Goal: Find specific page/section: Find specific page/section

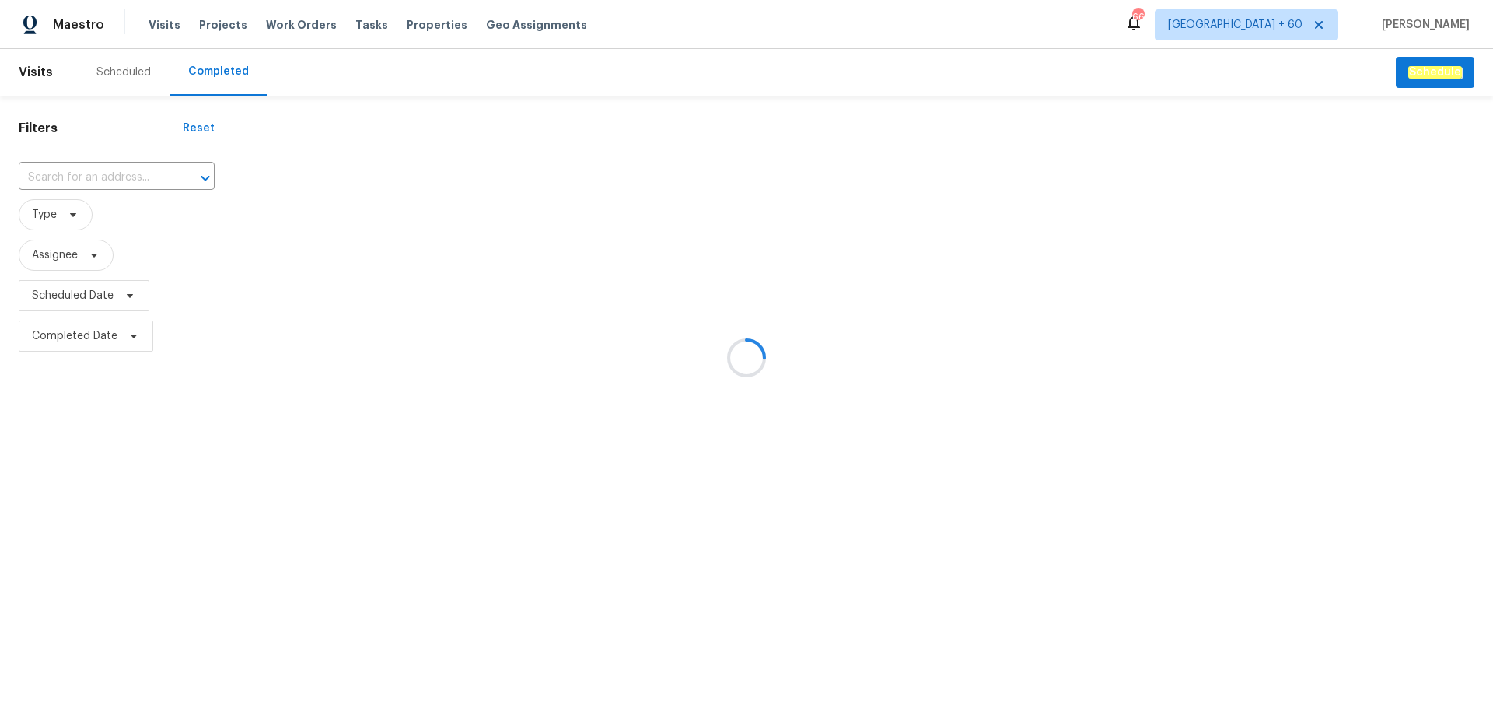
click at [86, 178] on div at bounding box center [746, 357] width 1493 height 715
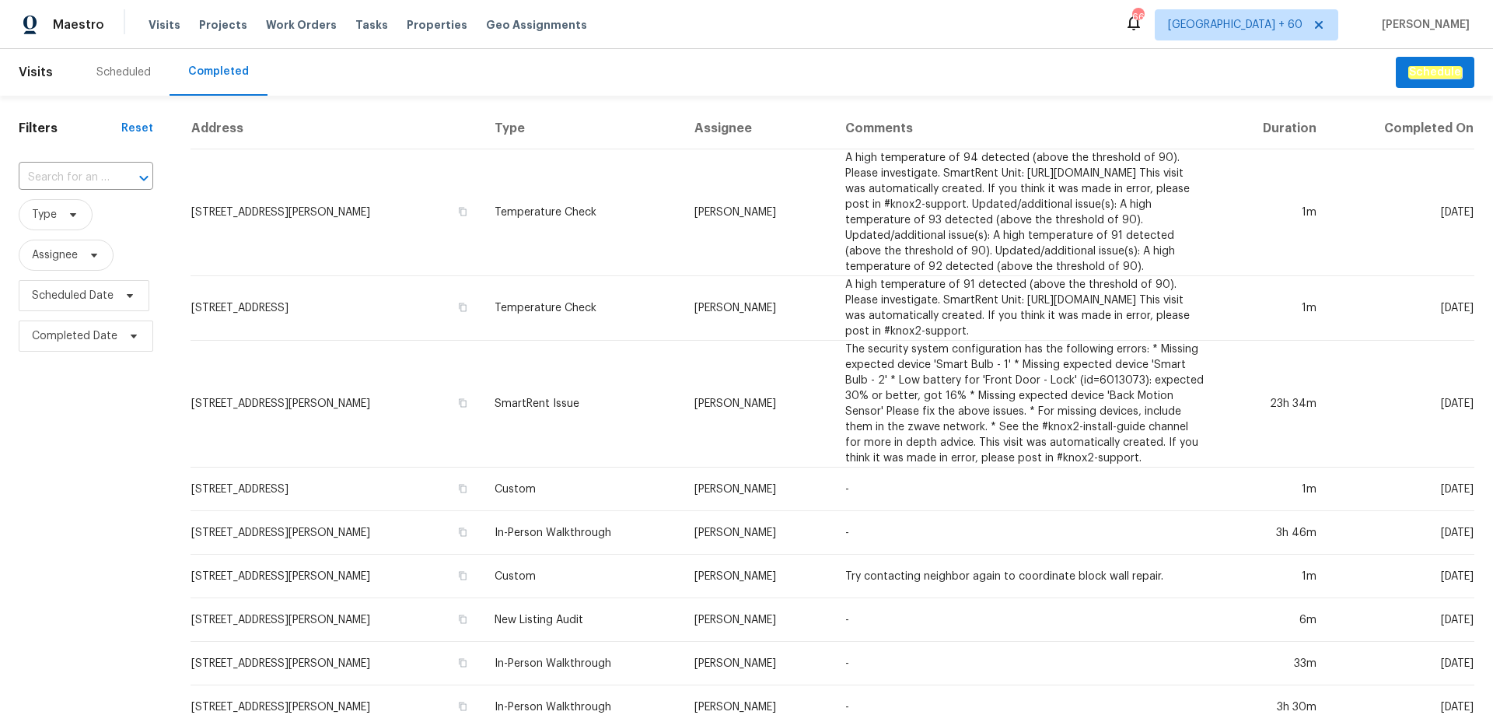
click at [86, 178] on input "text" at bounding box center [64, 178] width 91 height 24
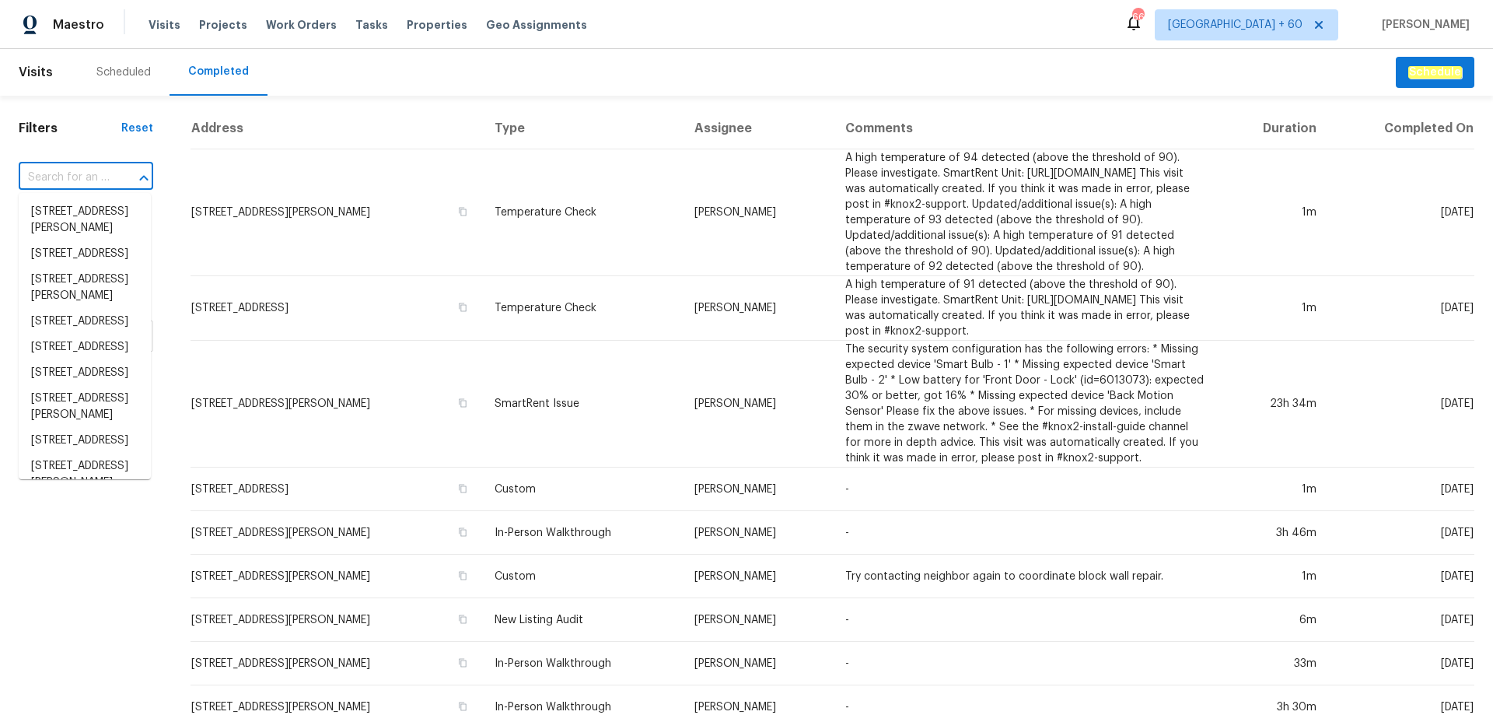
paste input "[STREET_ADDRESS]"
type input "[STREET_ADDRESS]"
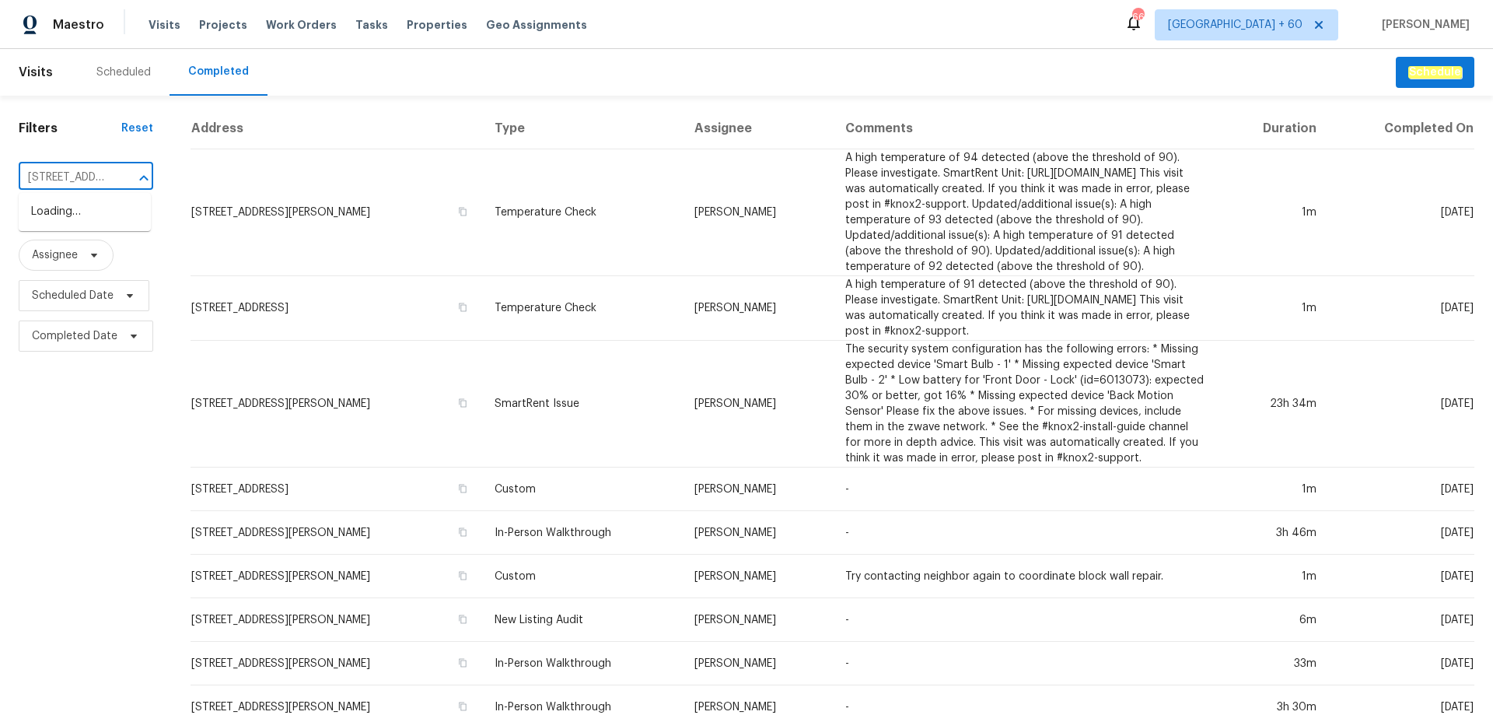
scroll to position [0, 185]
click at [89, 222] on li "[STREET_ADDRESS]" at bounding box center [85, 212] width 132 height 26
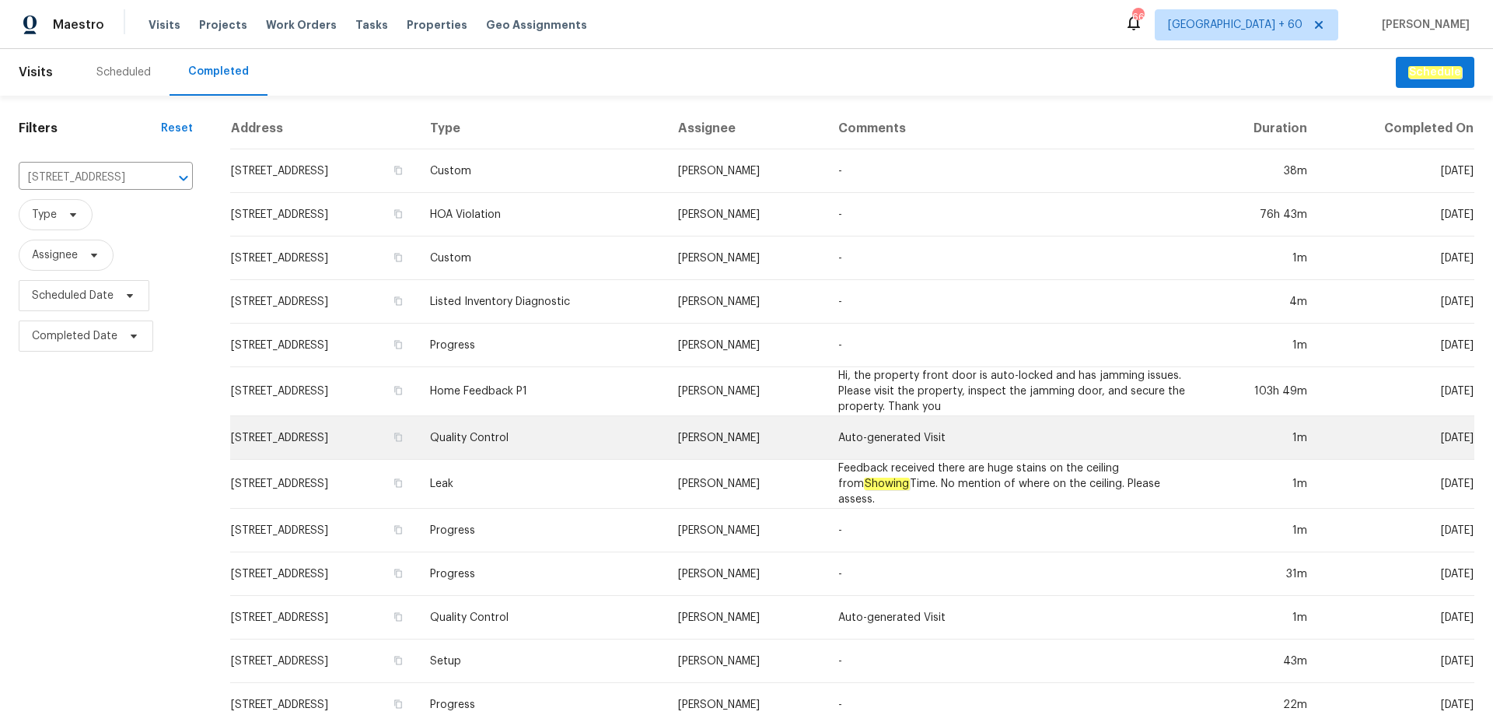
click at [386, 430] on td "[STREET_ADDRESS]" at bounding box center [323, 438] width 187 height 44
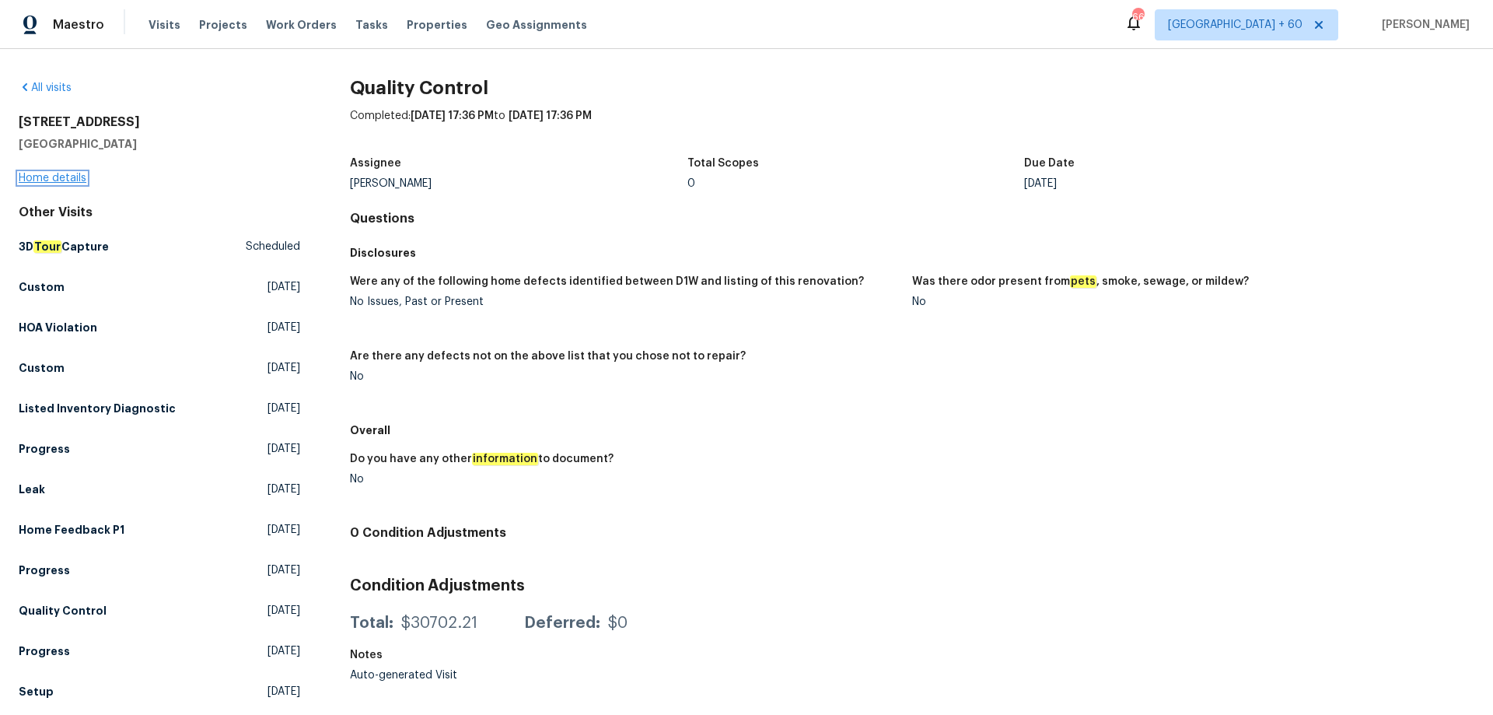
click at [52, 179] on link "Home details" at bounding box center [53, 178] width 68 height 11
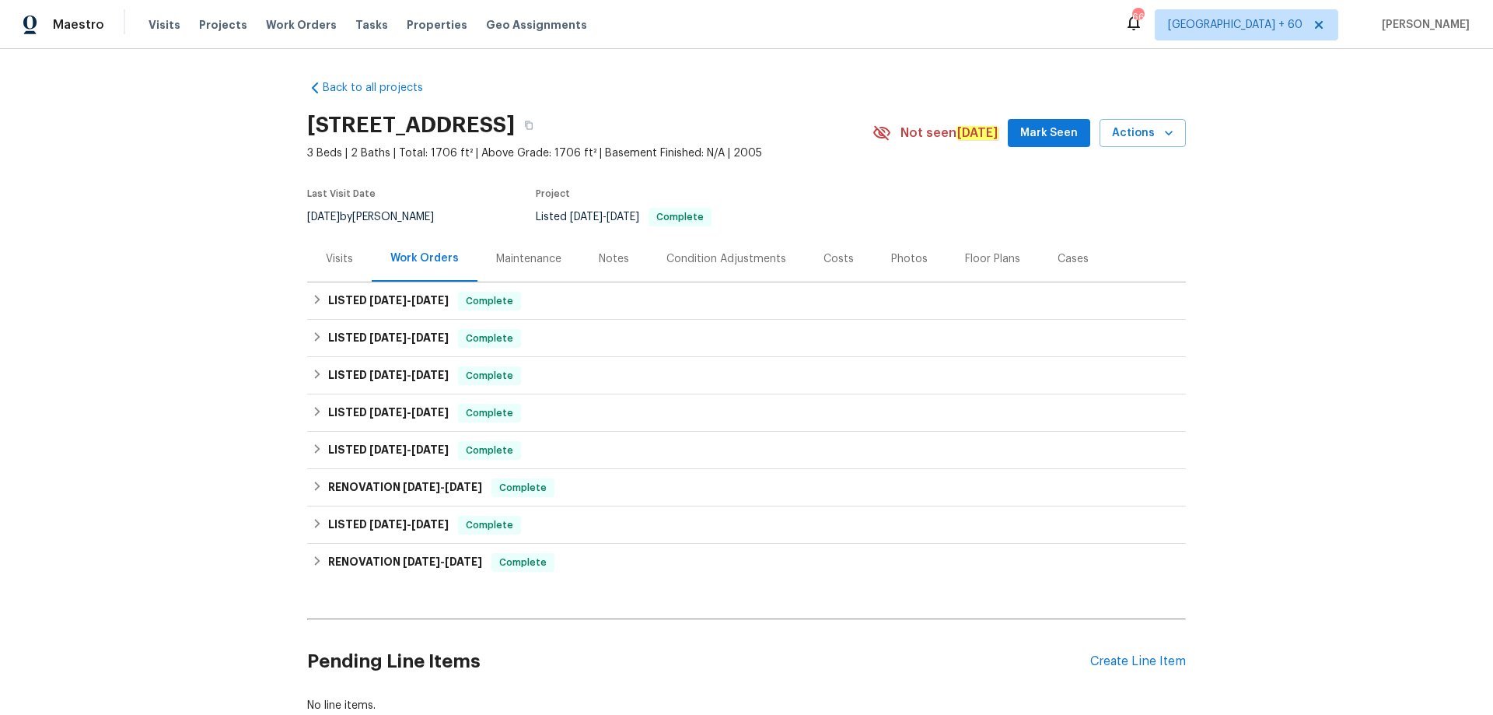
click at [891, 253] on div "Photos" at bounding box center [909, 259] width 37 height 16
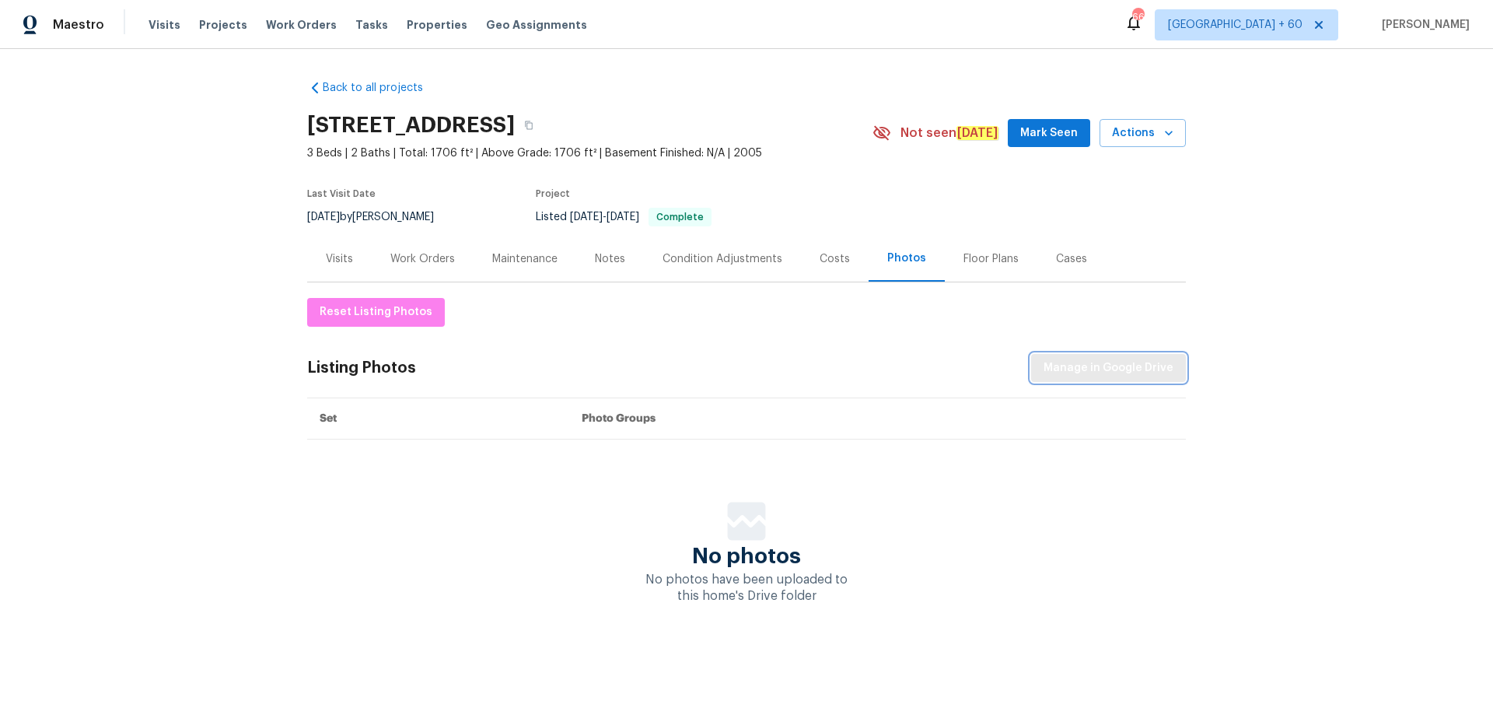
click at [1091, 370] on span "Manage in Google Drive" at bounding box center [1108, 367] width 130 height 19
click at [346, 262] on div "Visits" at bounding box center [339, 259] width 27 height 16
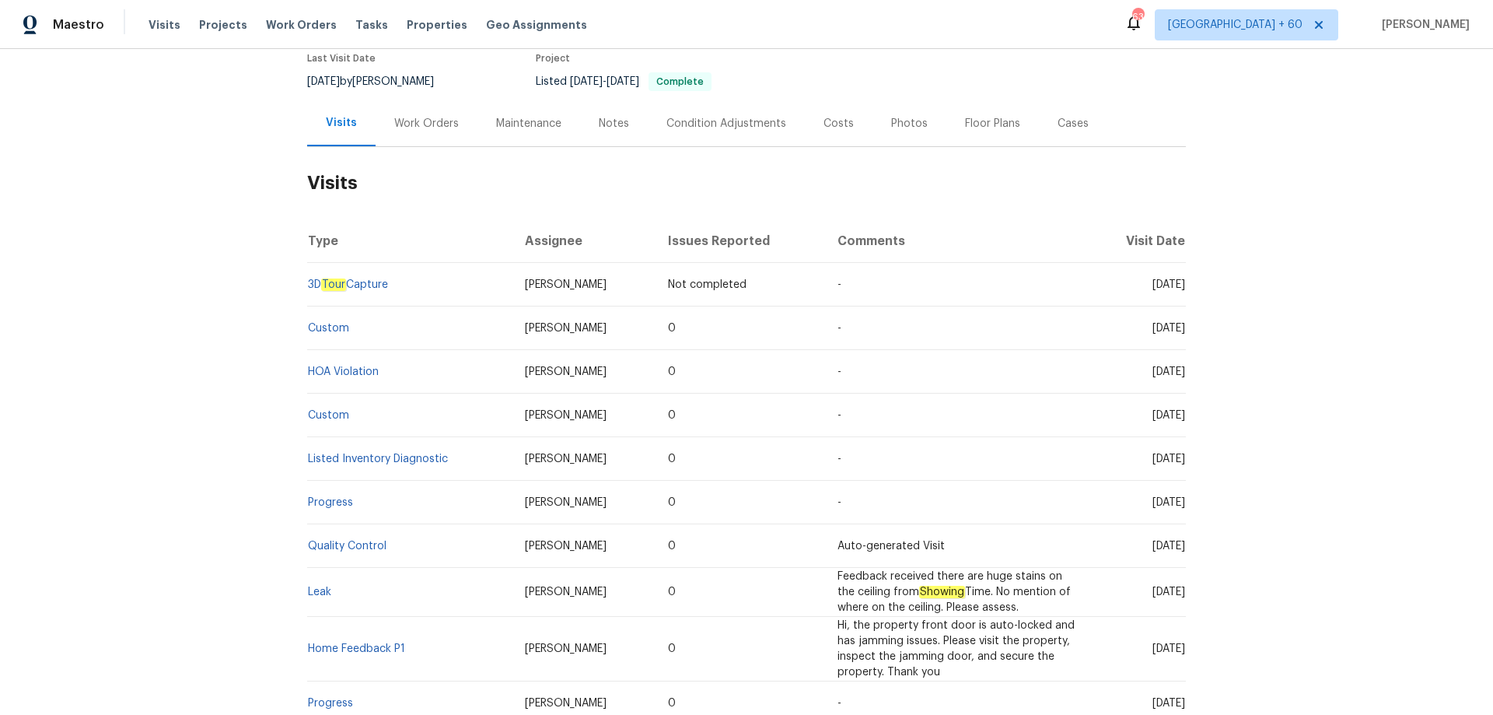
scroll to position [389, 0]
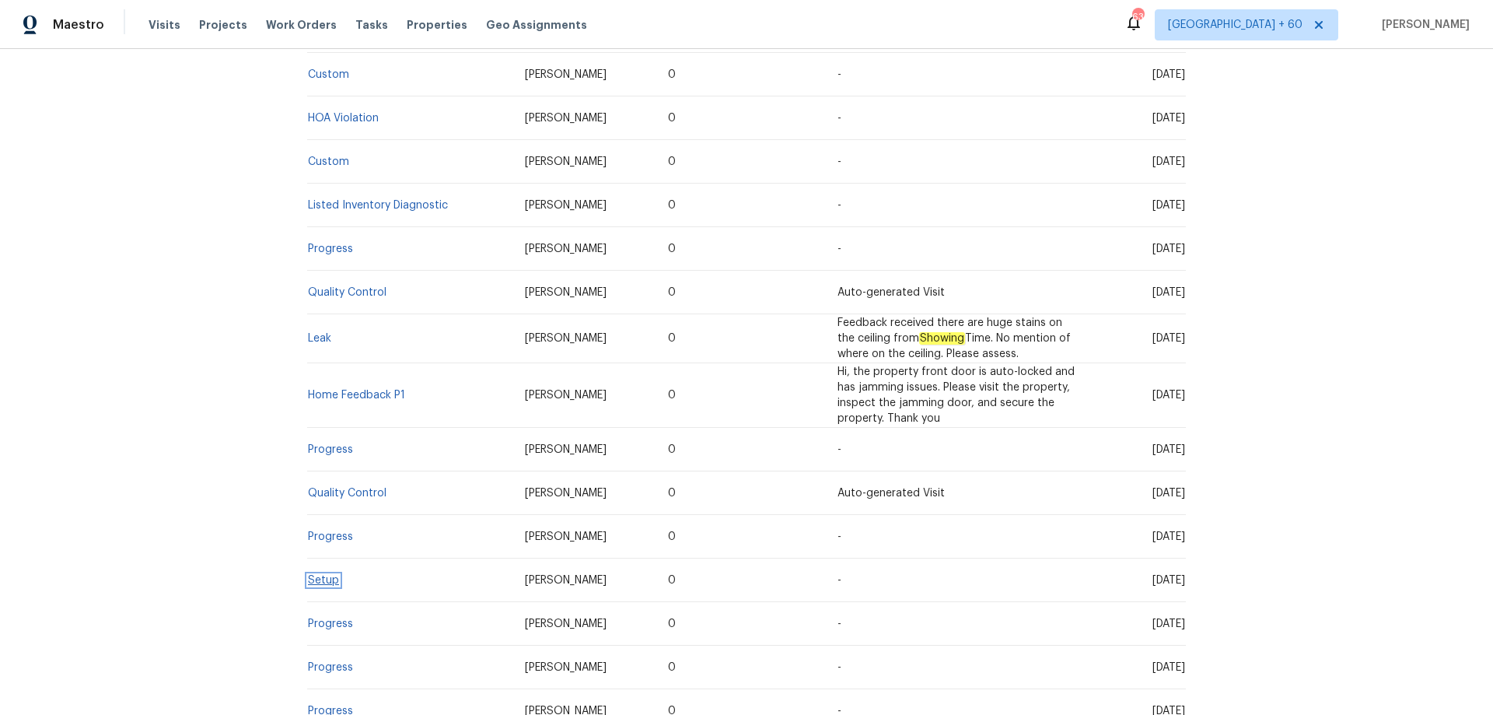
click at [308, 579] on link "Setup" at bounding box center [323, 580] width 31 height 11
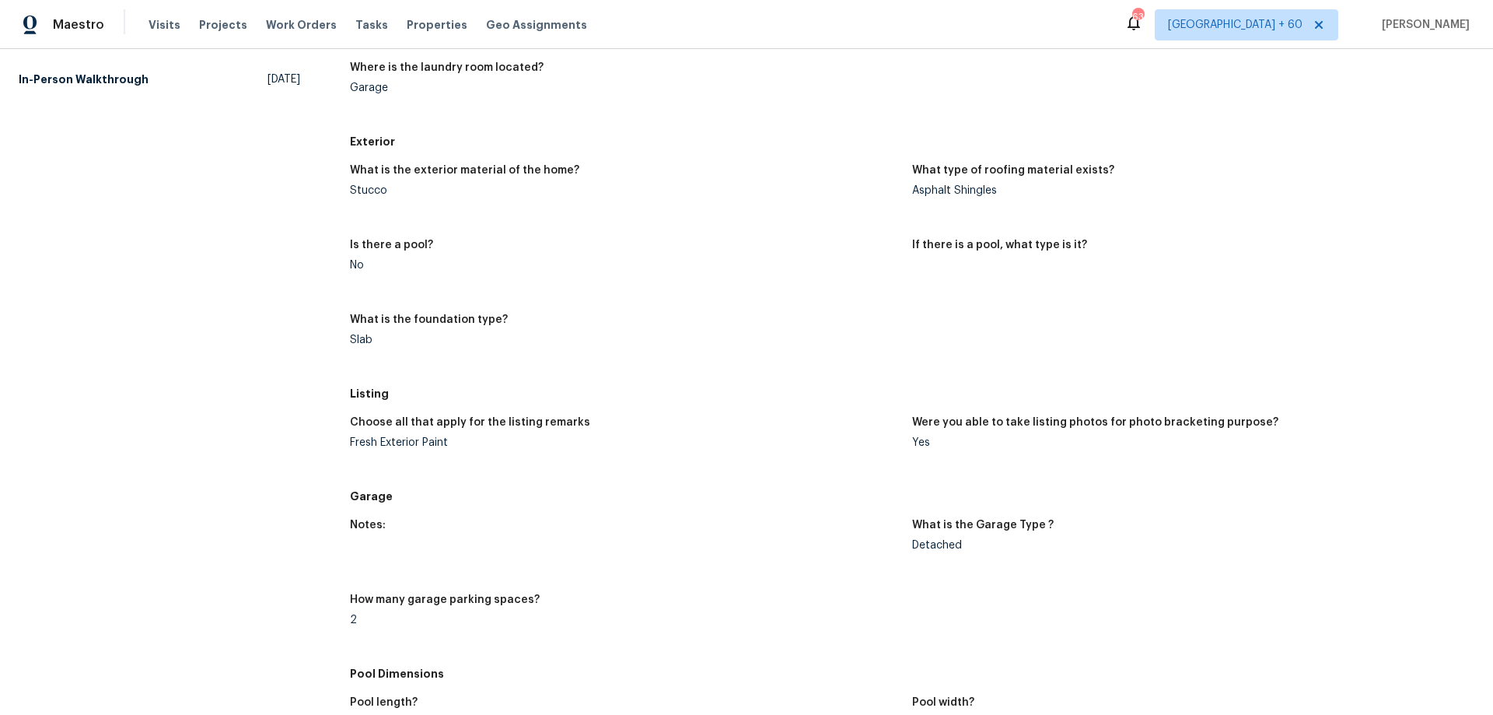
scroll to position [1011, 0]
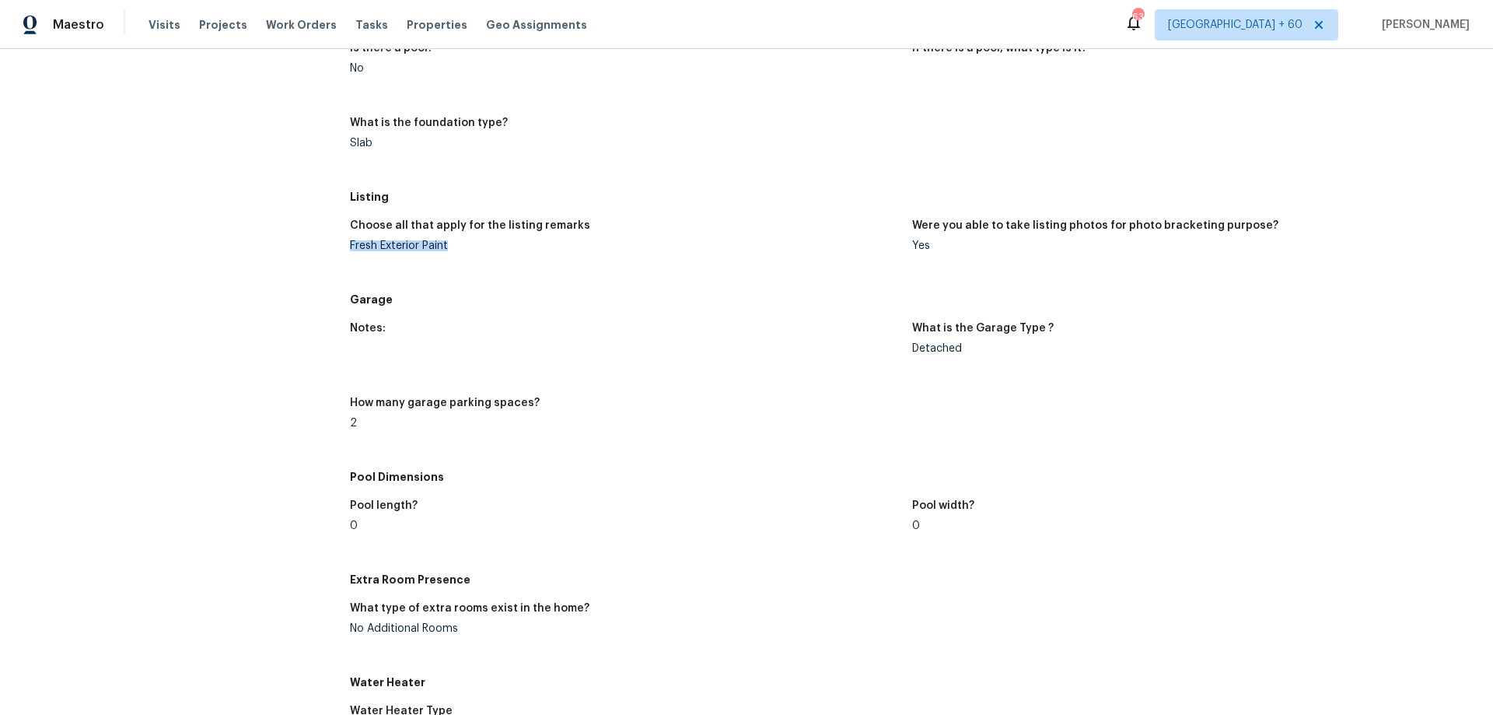
drag, startPoint x: 348, startPoint y: 246, endPoint x: 502, endPoint y: 246, distance: 154.7
click at [502, 246] on div "Fresh Exterior Paint" at bounding box center [625, 245] width 550 height 11
